Goal: Information Seeking & Learning: Learn about a topic

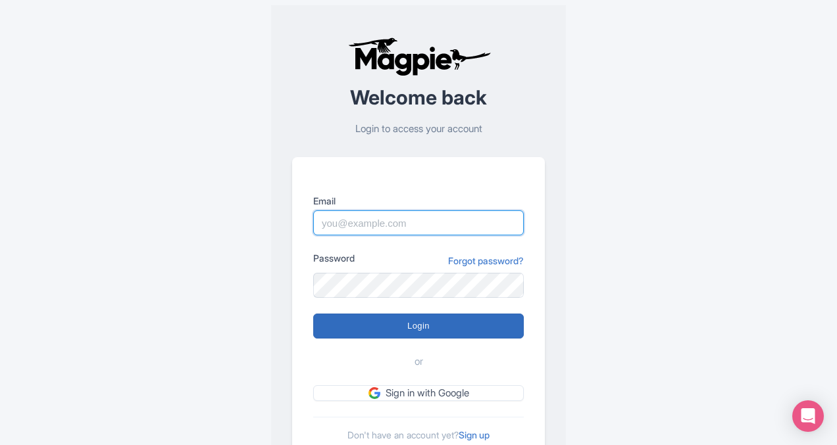
type input "butch.sager@intrepidtravel.com"
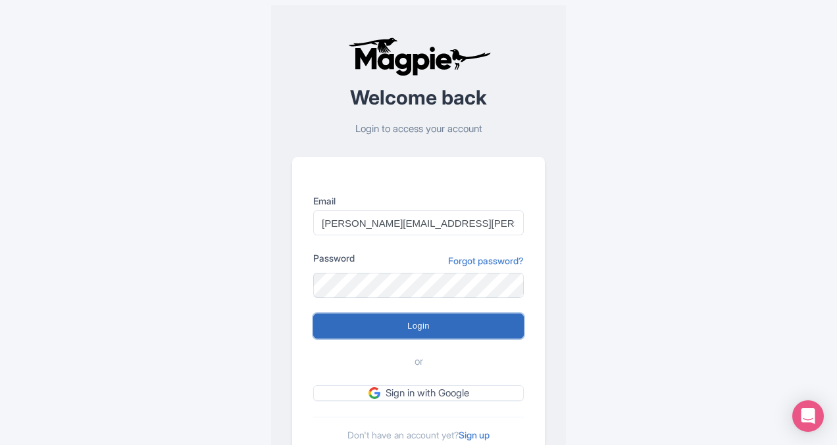
click at [405, 327] on input "Login" at bounding box center [418, 326] width 211 height 25
type input "Logging in..."
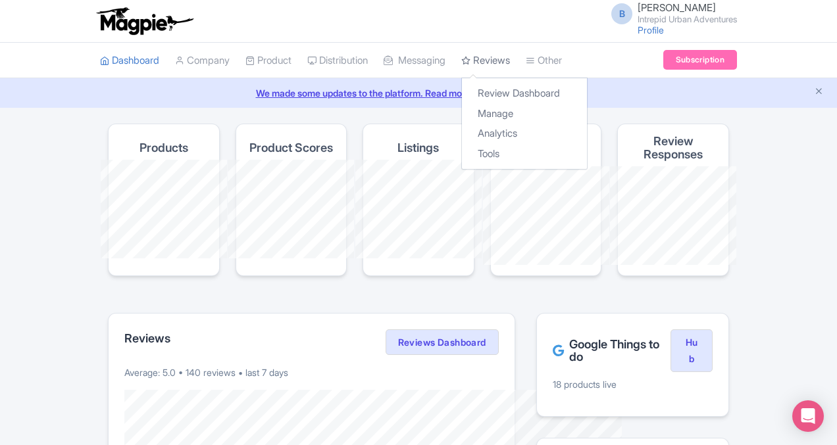
click at [461, 59] on link "Reviews" at bounding box center [485, 61] width 49 height 36
click at [462, 135] on link "Analytics" at bounding box center [524, 134] width 125 height 20
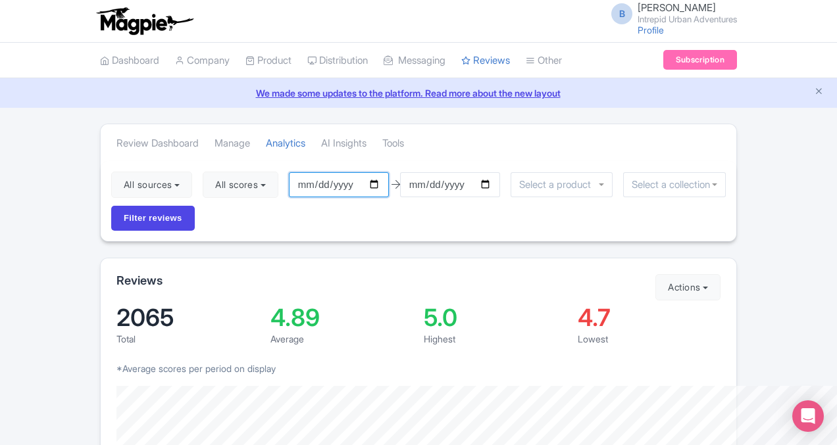
click at [298, 184] on input "[DATE]" at bounding box center [339, 184] width 100 height 25
type input "[DATE]"
click at [409, 185] on input "[DATE]" at bounding box center [450, 184] width 100 height 25
type input "[DATE]"
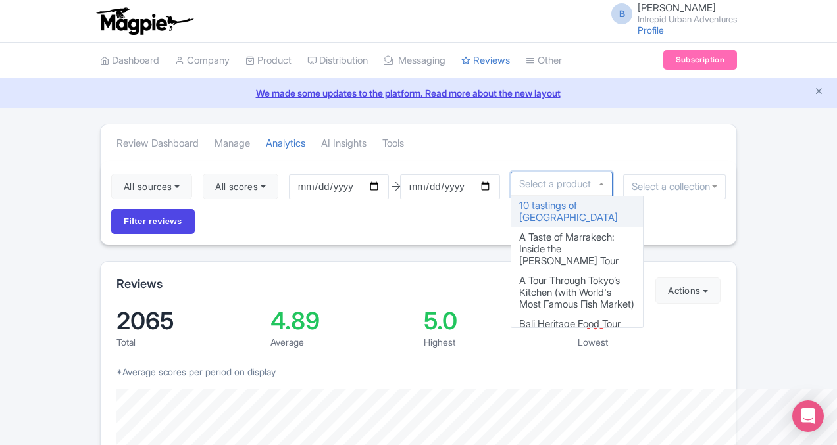
click at [562, 184] on div at bounding box center [561, 184] width 103 height 25
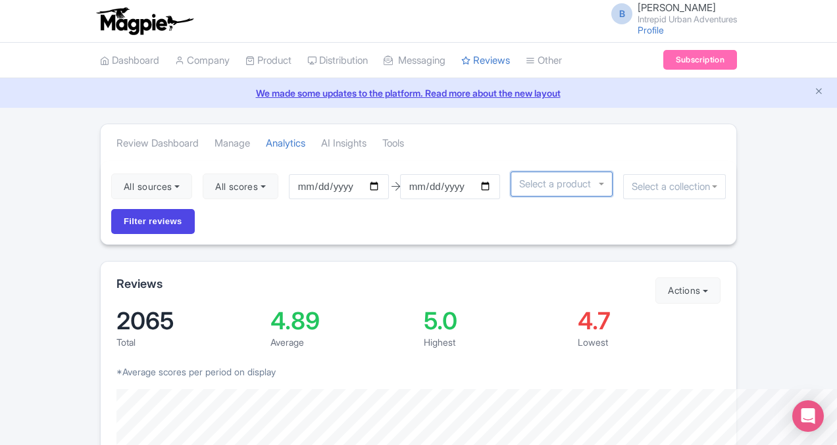
click at [562, 184] on div at bounding box center [561, 184] width 103 height 25
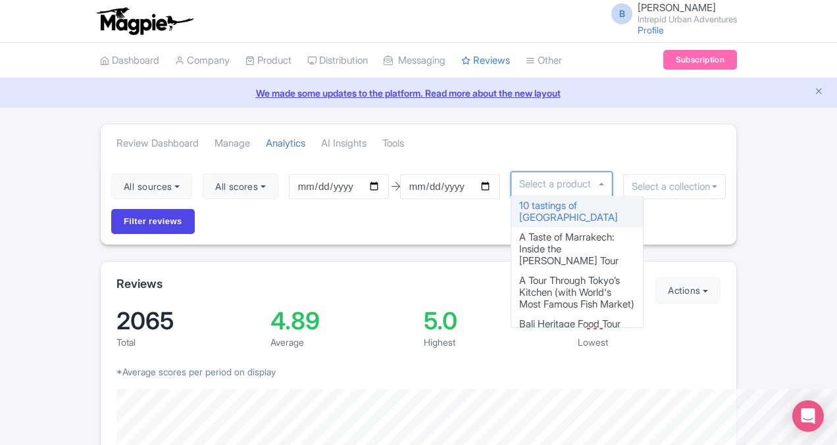
click at [709, 186] on div at bounding box center [674, 186] width 103 height 25
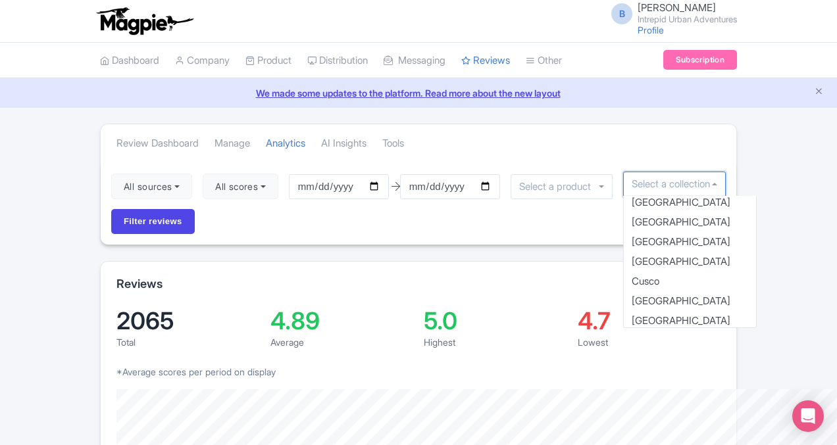
scroll to position [105, 0]
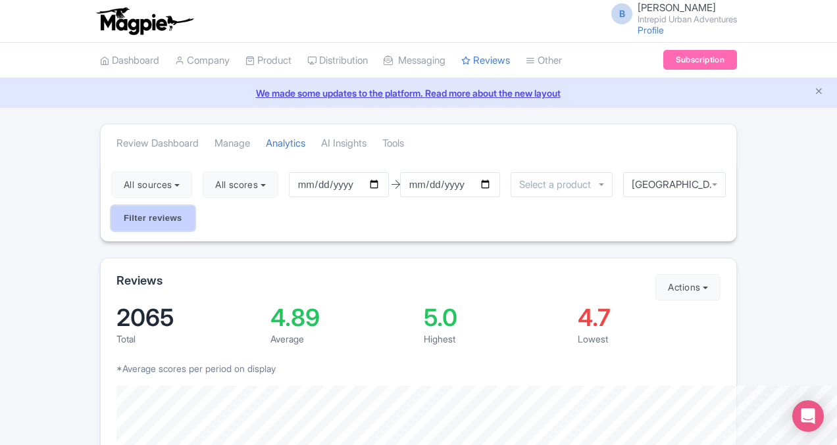
click at [195, 206] on input "Filter reviews" at bounding box center [153, 218] width 84 height 25
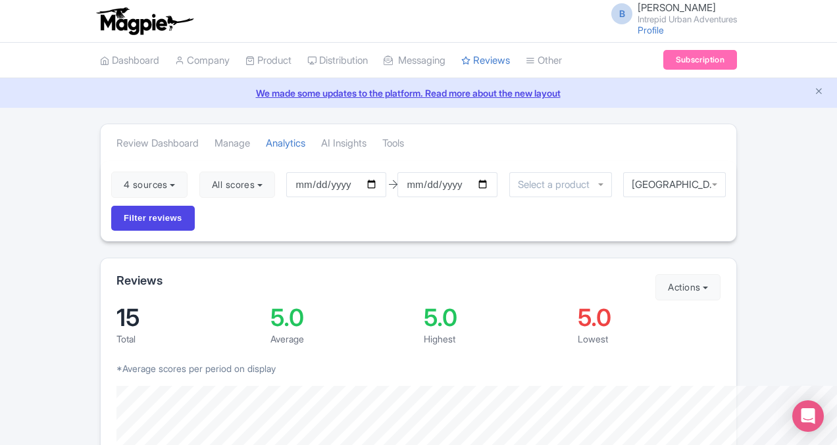
drag, startPoint x: 747, startPoint y: 147, endPoint x: 841, endPoint y: 89, distance: 110.5
click at [836, 89] on html "B Butch Sager Intrepid Urban Adventures Profile Users Settings Sign out Dashboa…" at bounding box center [418, 222] width 837 height 445
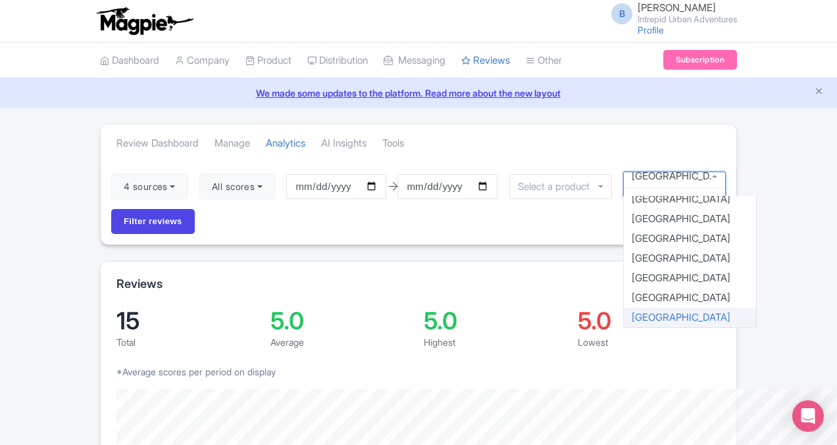
click at [708, 183] on div "[GEOGRAPHIC_DATA]" at bounding box center [674, 184] width 103 height 25
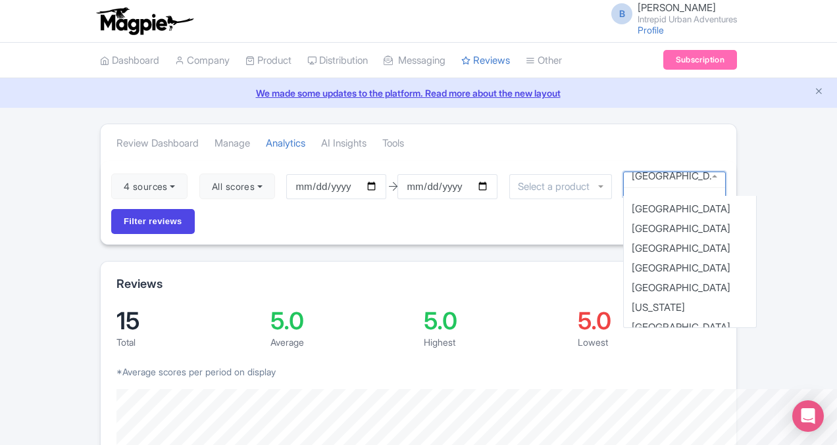
scroll to position [533, 0]
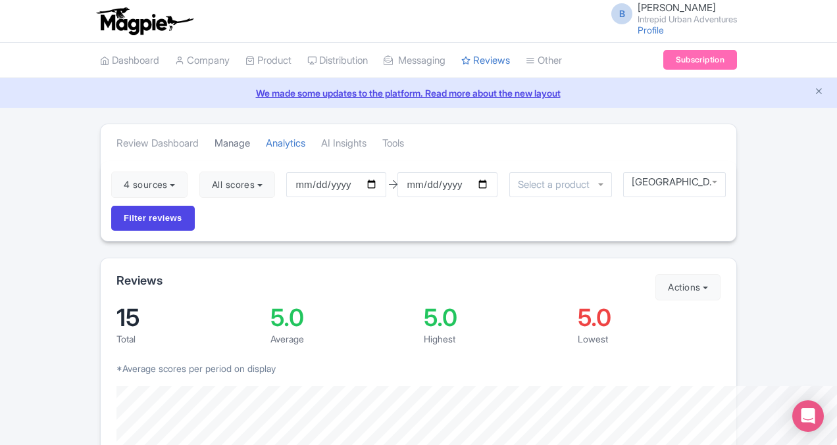
click at [214, 143] on link "Manage" at bounding box center [232, 144] width 36 height 36
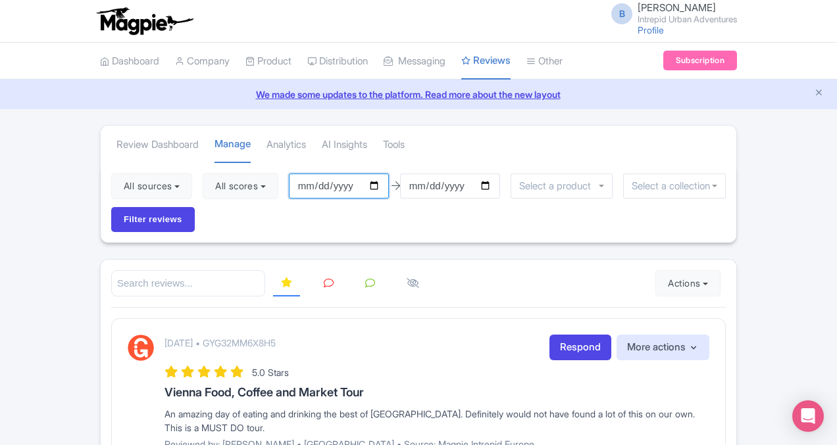
click at [301, 184] on input "[DATE]" at bounding box center [339, 186] width 100 height 25
type input "[DATE]"
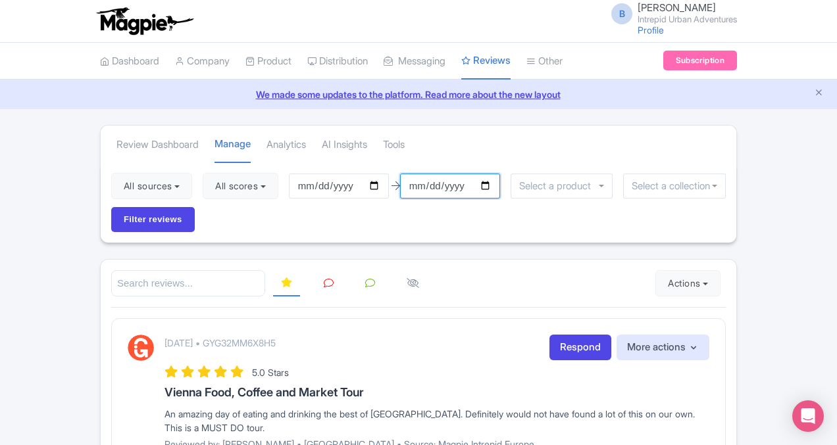
click at [411, 180] on input "[DATE]" at bounding box center [450, 186] width 100 height 25
type input "[DATE]"
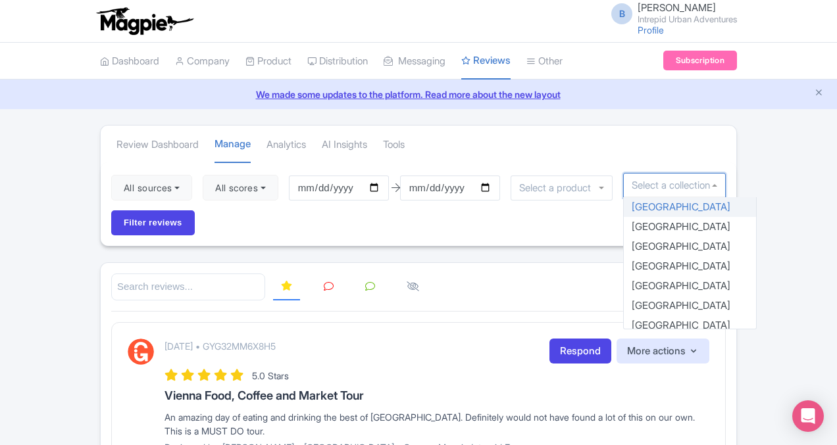
click at [709, 180] on div at bounding box center [674, 185] width 103 height 25
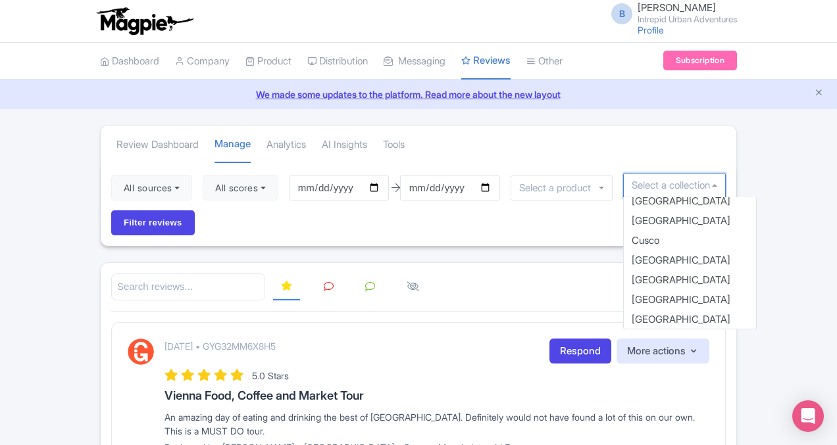
scroll to position [153, 0]
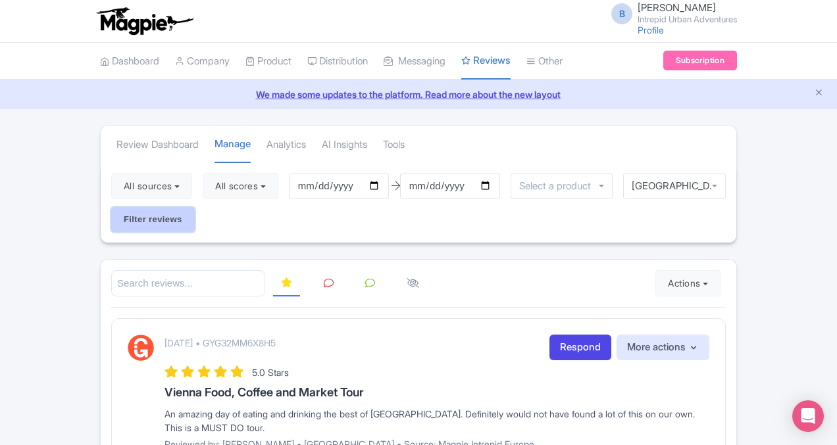
click at [195, 207] on input "Filter reviews" at bounding box center [153, 219] width 84 height 25
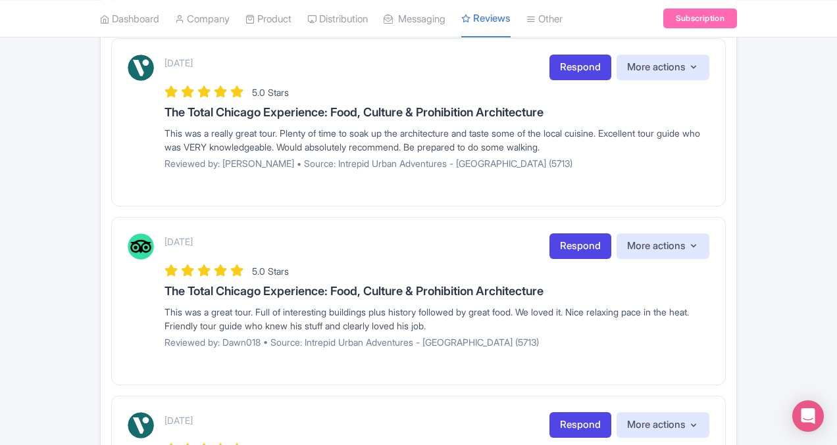
scroll to position [1056, 0]
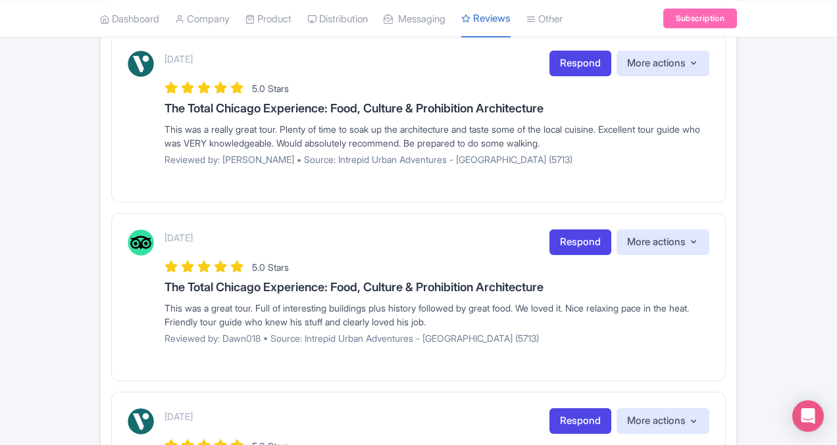
drag, startPoint x: 835, startPoint y: 279, endPoint x: 836, endPoint y: 299, distance: 20.4
click at [745, 299] on div "Review Dashboard Manage Analytics AI Insights Tools 4 sources Select all Desele…" at bounding box center [418, 118] width 653 height 2099
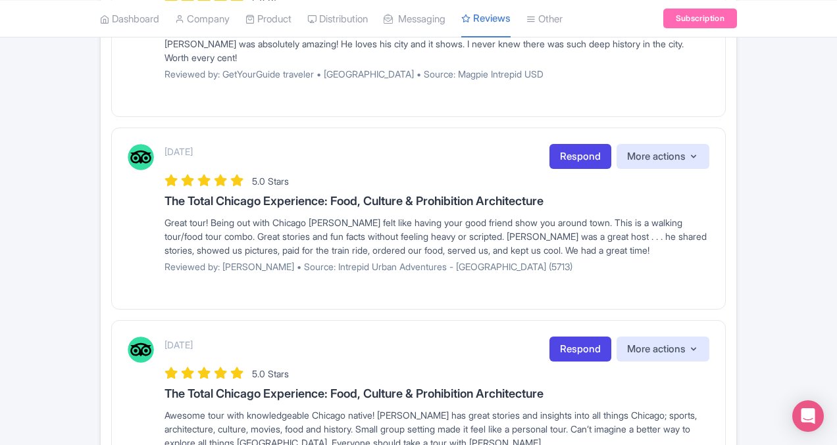
scroll to position [1668, 0]
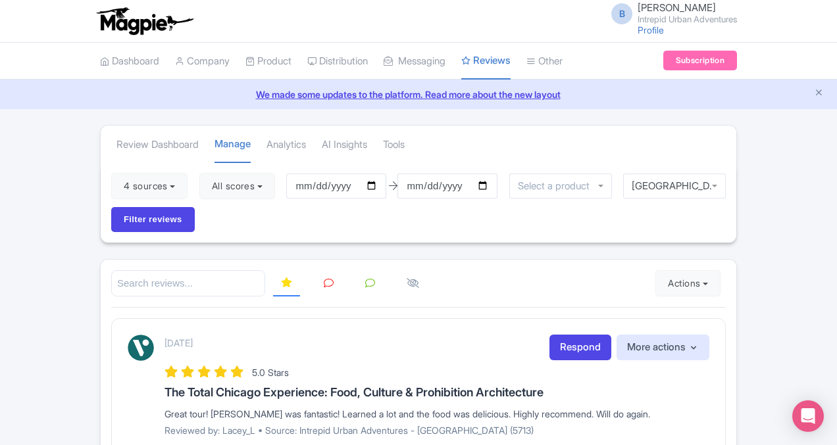
click at [308, 30] on div "B Butch Sager Intrepid Urban Adventures Profile Users Settings Sign out" at bounding box center [418, 21] width 637 height 37
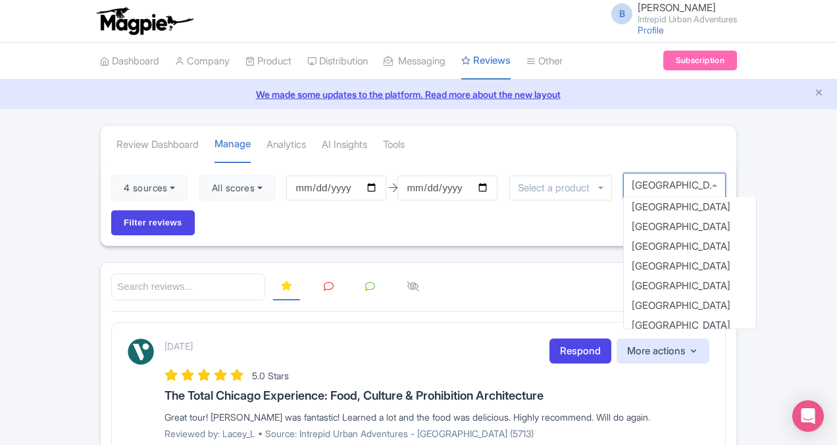
click at [709, 184] on div "Chicago" at bounding box center [674, 185] width 103 height 25
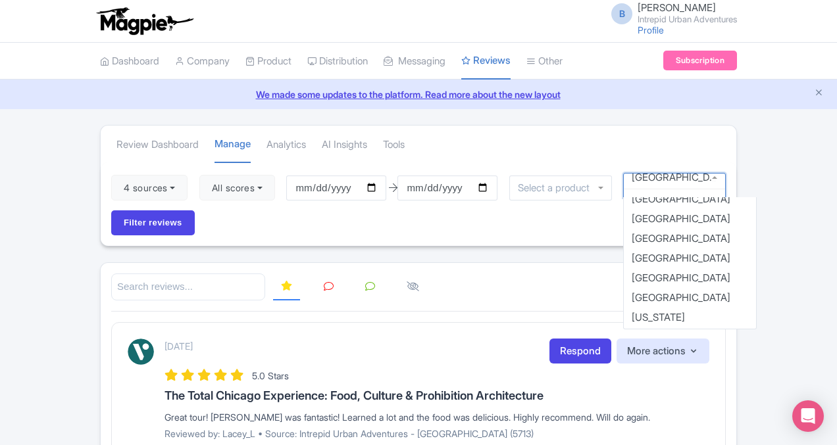
scroll to position [507, 0]
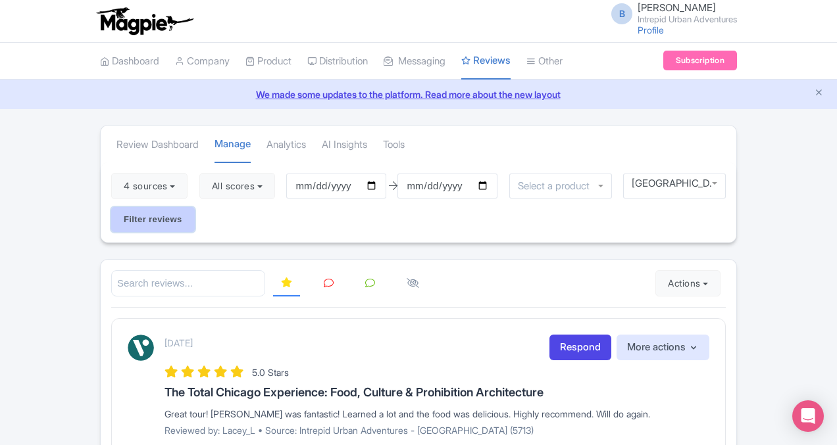
click at [195, 207] on input "Filter reviews" at bounding box center [153, 219] width 84 height 25
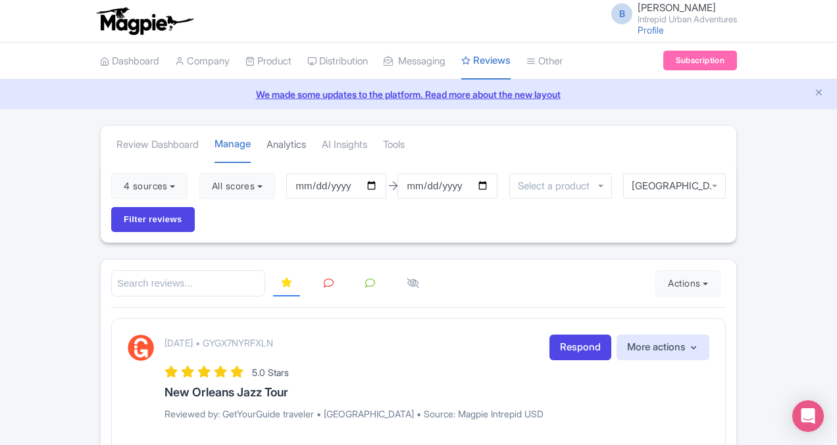
click at [266, 145] on link "Analytics" at bounding box center [285, 145] width 39 height 36
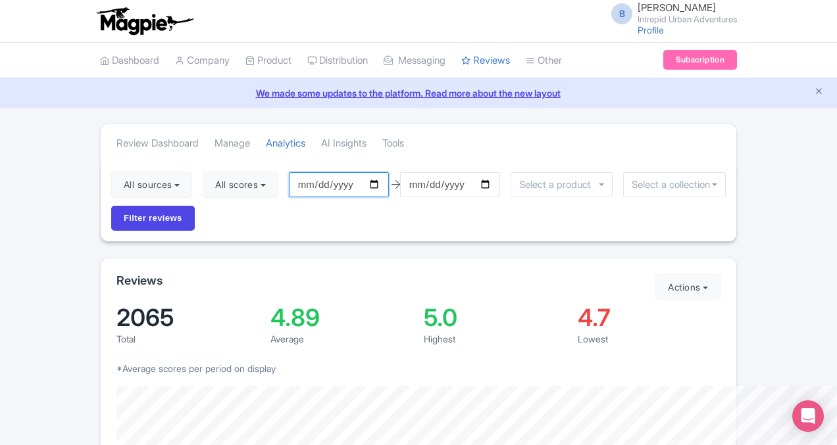
click at [299, 183] on input "[DATE]" at bounding box center [339, 184] width 100 height 25
type input "[DATE]"
click at [409, 182] on input "[DATE]" at bounding box center [450, 184] width 100 height 25
type input "[DATE]"
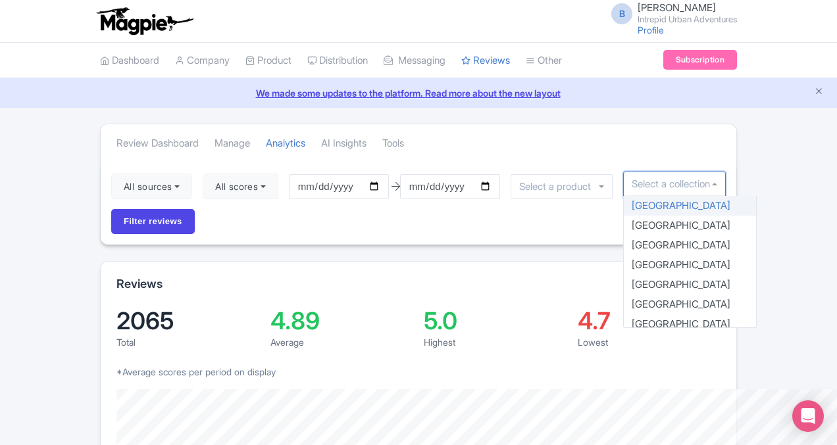
click at [632, 184] on input "select-one" at bounding box center [675, 184] width 86 height 12
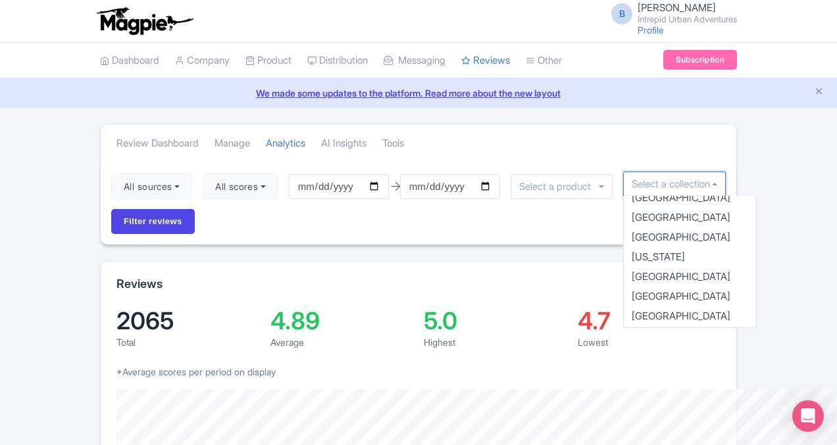
scroll to position [564, 0]
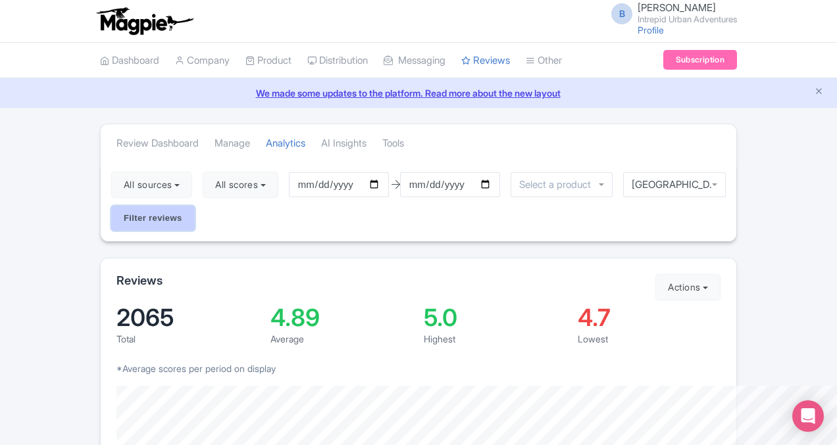
click at [195, 206] on input "Filter reviews" at bounding box center [153, 218] width 84 height 25
